Goal: Transaction & Acquisition: Book appointment/travel/reservation

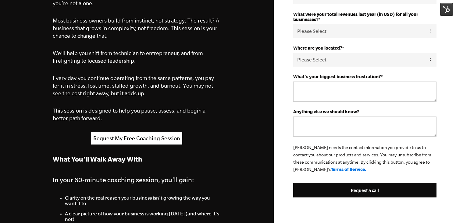
scroll to position [218, 0]
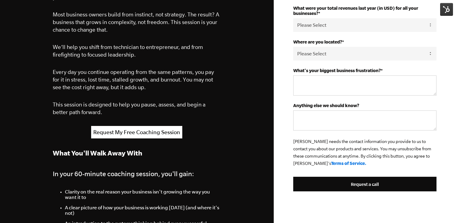
click at [447, 11] on img at bounding box center [446, 9] width 13 height 13
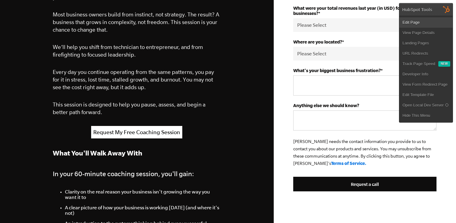
click at [410, 22] on link "Edit Page" at bounding box center [425, 22] width 53 height 10
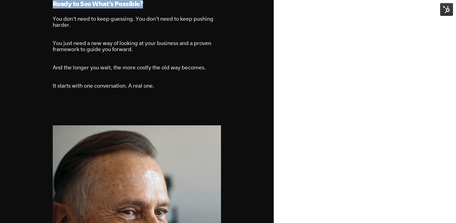
scroll to position [792, 0]
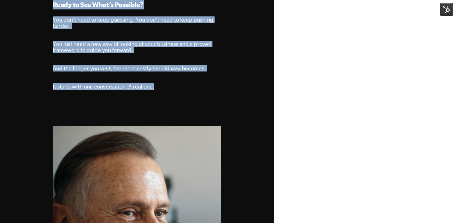
drag, startPoint x: 55, startPoint y: 76, endPoint x: 204, endPoint y: 86, distance: 150.3
copy div "Lore Ipsumdol Sit’a Consec, Adi eli Sed Doe’te Incidid Utlab Et Dolorem a Enim …"
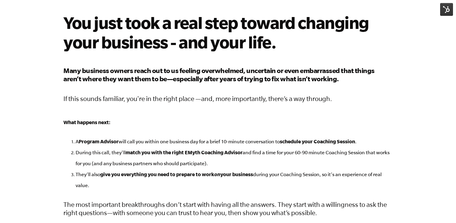
scroll to position [22, 0]
